Goal: Find specific page/section: Find specific page/section

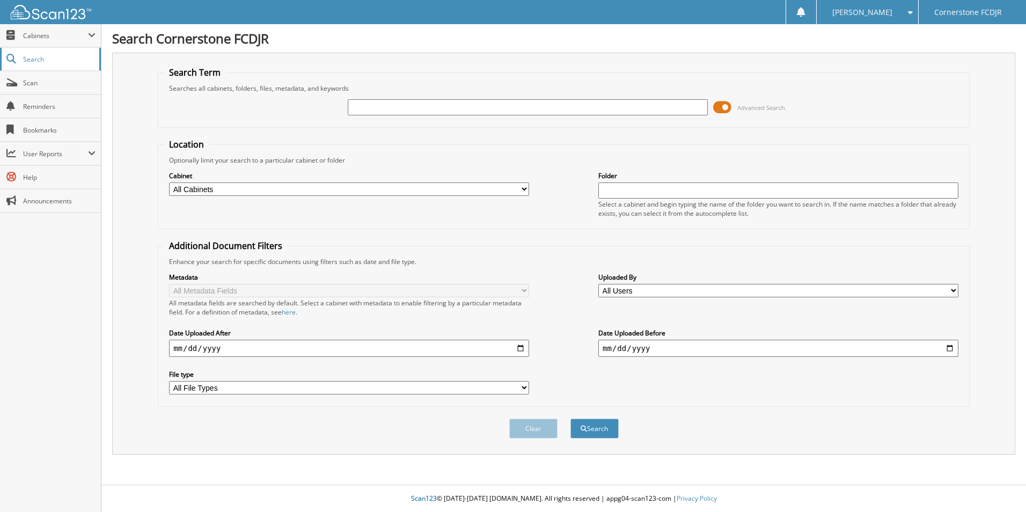
click at [56, 64] on link "Search" at bounding box center [50, 59] width 101 height 23
click at [434, 103] on input "text" at bounding box center [528, 107] width 360 height 16
type input "16471851"
click at [570, 419] on button "Search" at bounding box center [594, 429] width 48 height 20
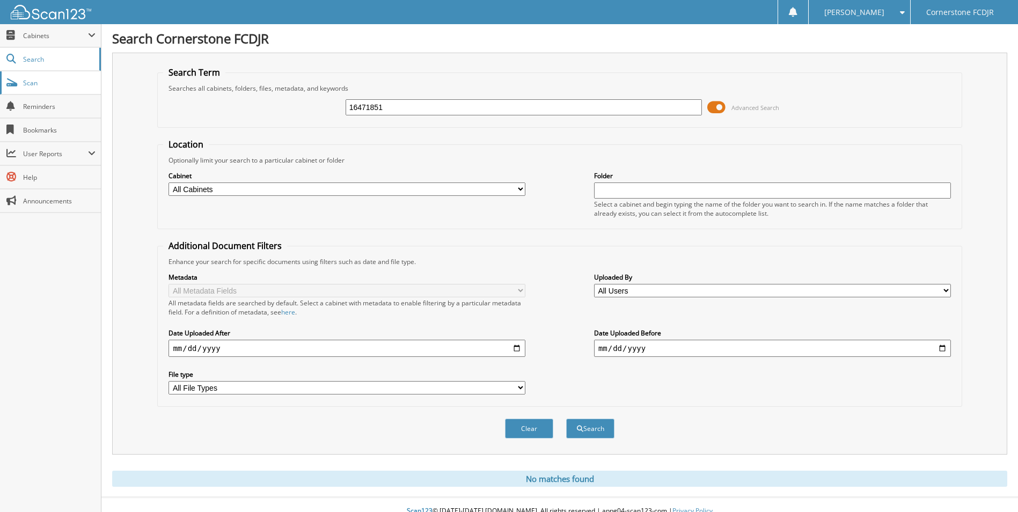
click at [61, 84] on span "Scan" at bounding box center [59, 82] width 72 height 9
